Goal: Transaction & Acquisition: Register for event/course

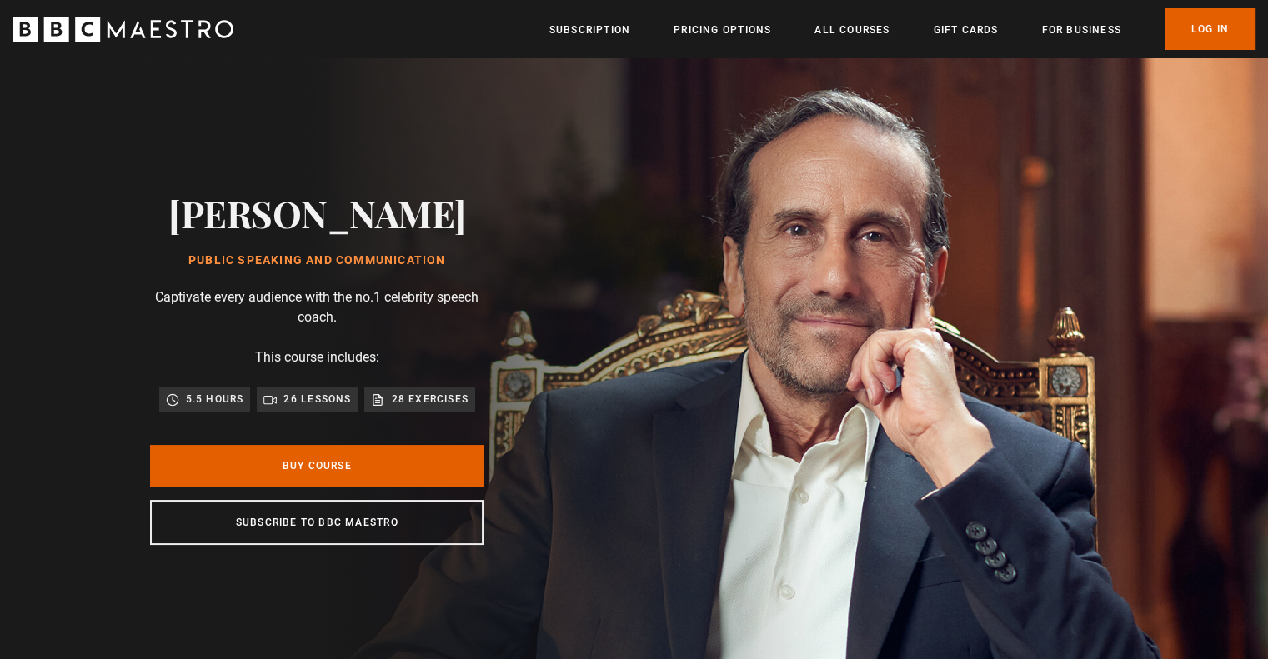
scroll to position [0, 1747]
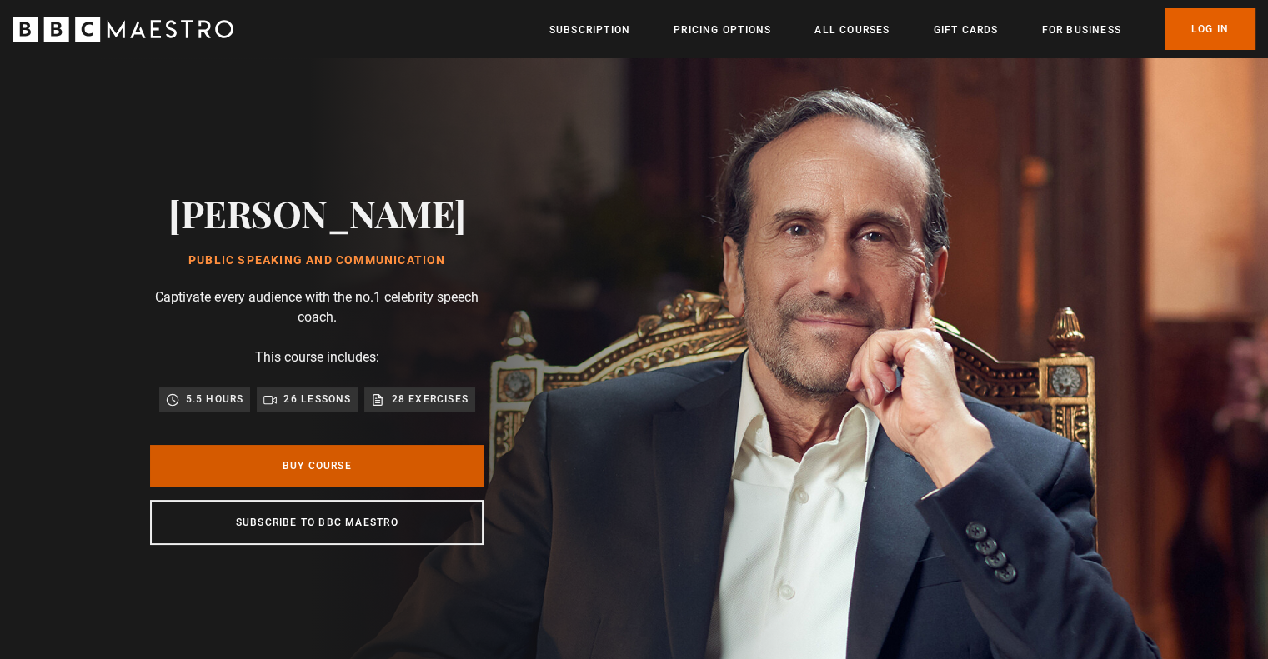
click at [325, 462] on link "Buy Course" at bounding box center [316, 466] width 333 height 42
